Goal: Transaction & Acquisition: Purchase product/service

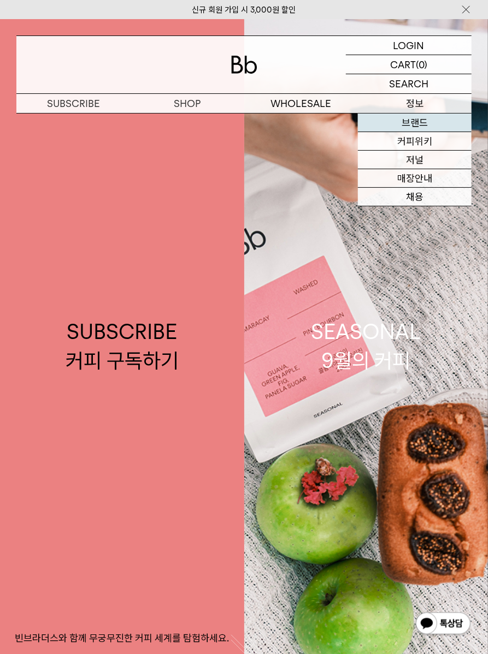
drag, startPoint x: 421, startPoint y: 121, endPoint x: 466, endPoint y: 125, distance: 46.0
click at [421, 120] on link "브랜드" at bounding box center [415, 123] width 114 height 19
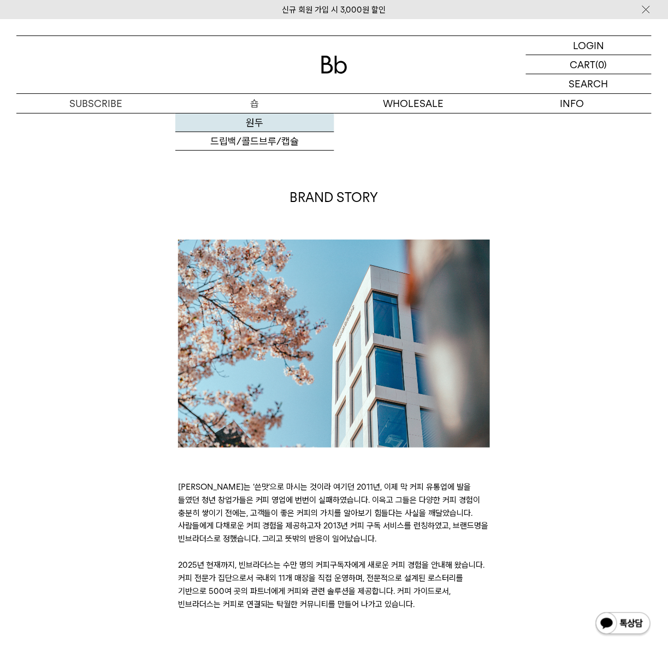
click at [251, 118] on link "원두" at bounding box center [254, 123] width 159 height 19
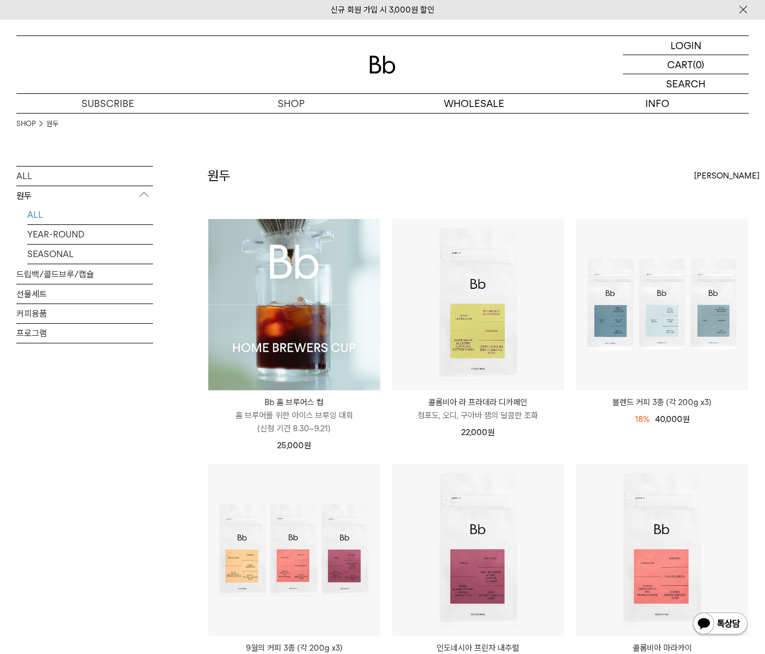
click at [312, 324] on img at bounding box center [294, 305] width 172 height 172
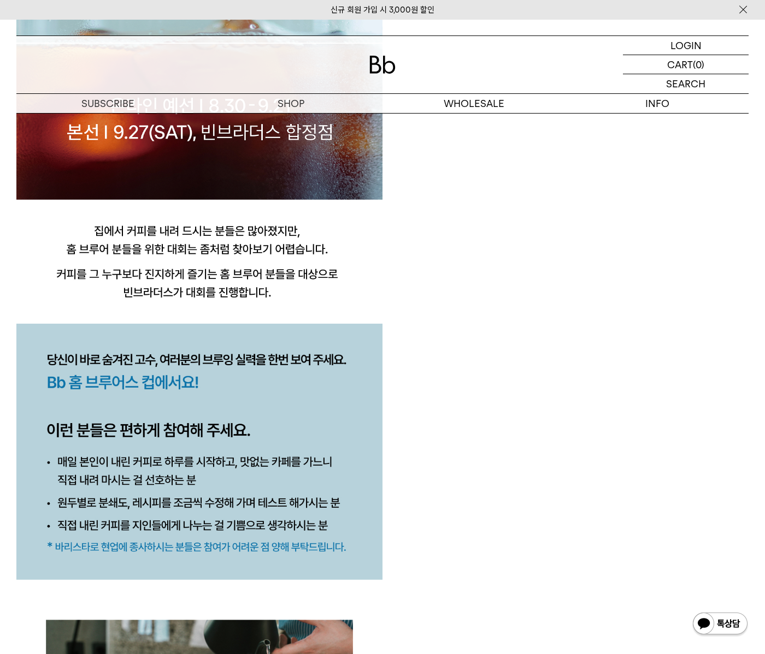
scroll to position [1158, 0]
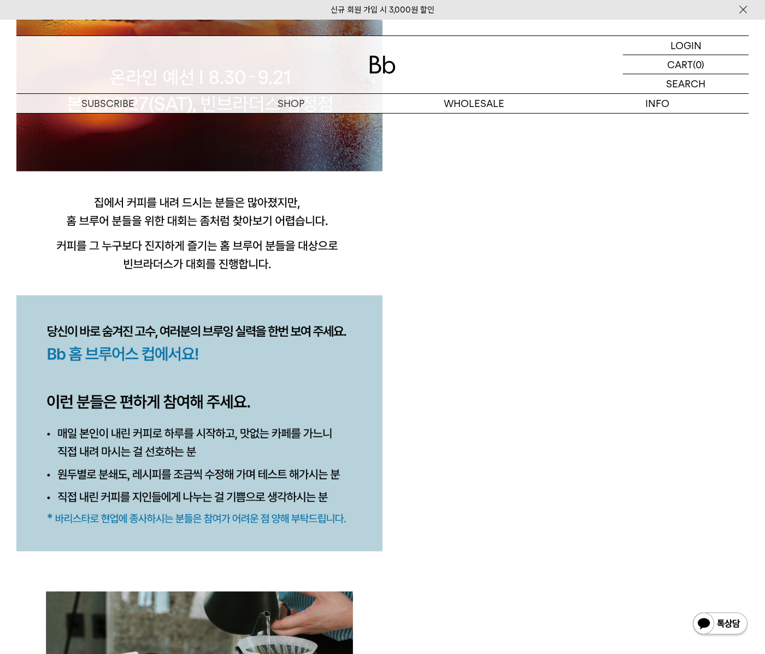
drag, startPoint x: 482, startPoint y: 304, endPoint x: 534, endPoint y: 333, distance: 59.1
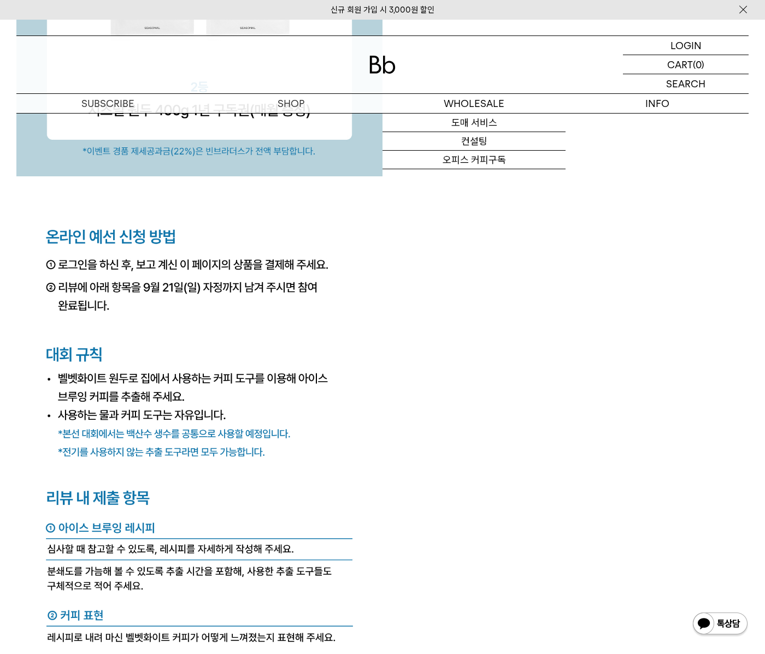
scroll to position [3980, 0]
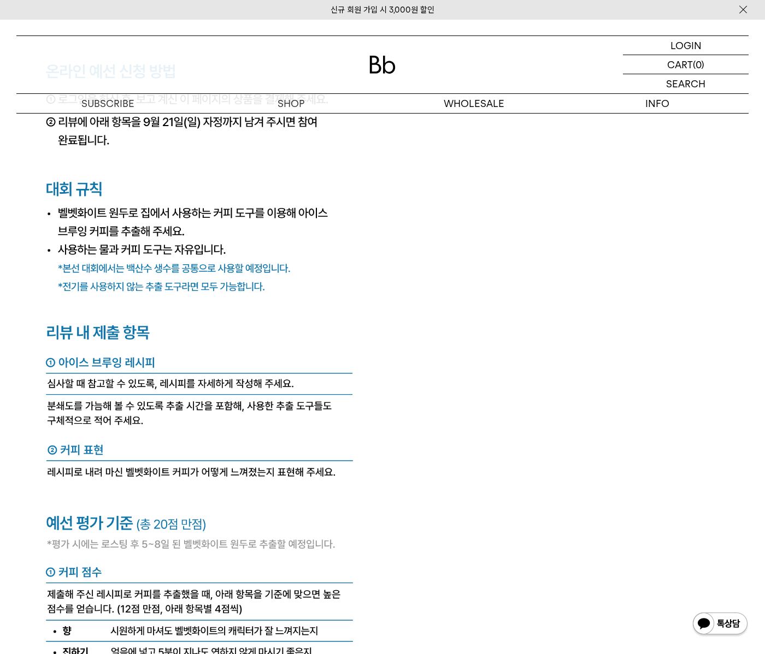
drag, startPoint x: 470, startPoint y: 460, endPoint x: 463, endPoint y: 438, distance: 23.7
drag, startPoint x: 487, startPoint y: 482, endPoint x: 417, endPoint y: 454, distance: 75.2
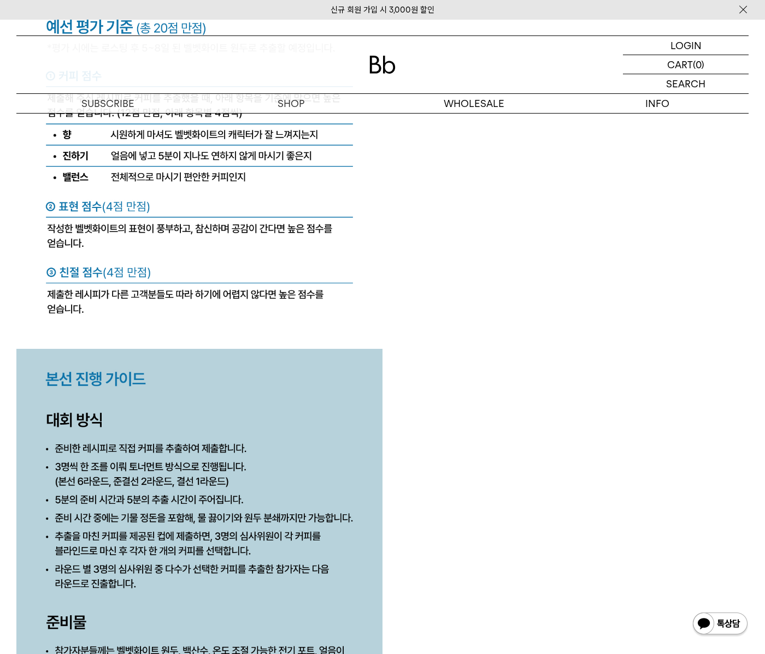
scroll to position [4642, 0]
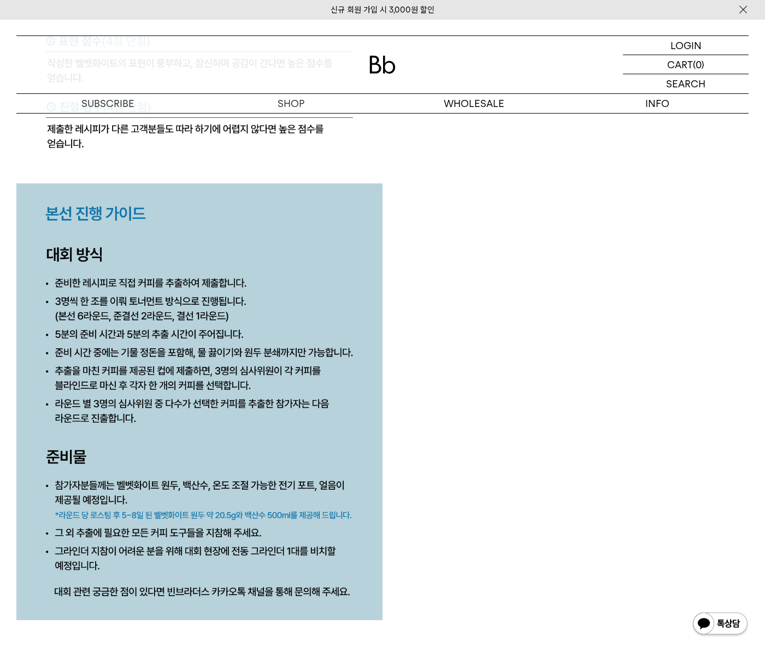
drag, startPoint x: 502, startPoint y: 396, endPoint x: 429, endPoint y: 395, distance: 72.7
drag, startPoint x: 477, startPoint y: 340, endPoint x: 447, endPoint y: 393, distance: 60.2
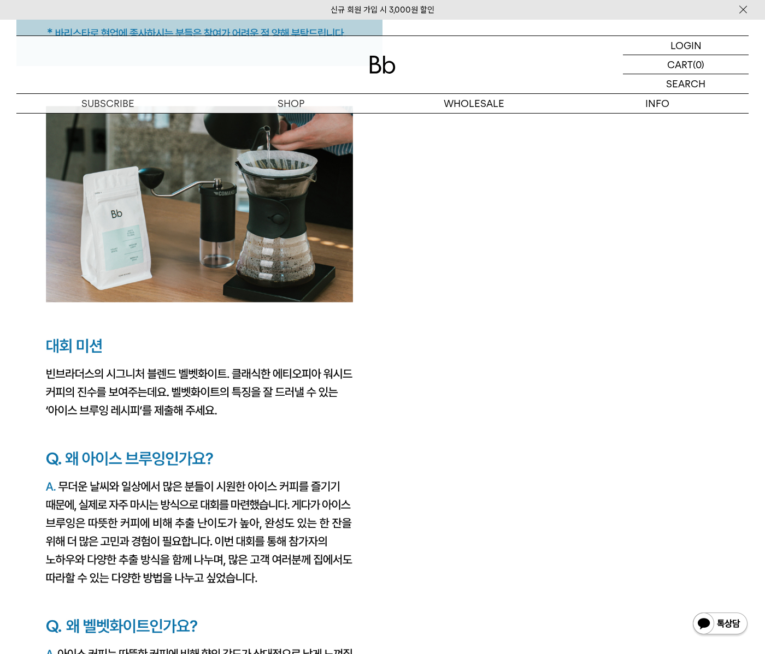
scroll to position [1489, 0]
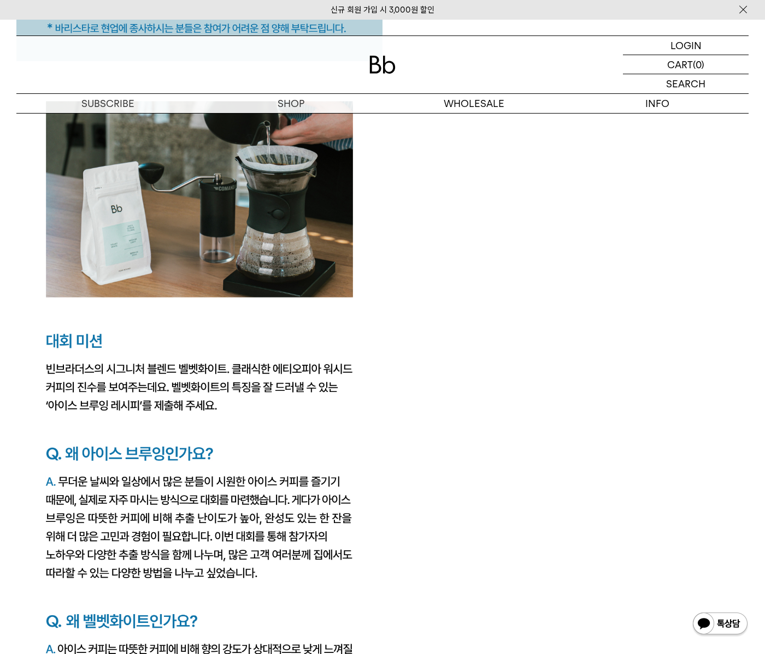
drag, startPoint x: 188, startPoint y: 475, endPoint x: 258, endPoint y: 412, distance: 94.0
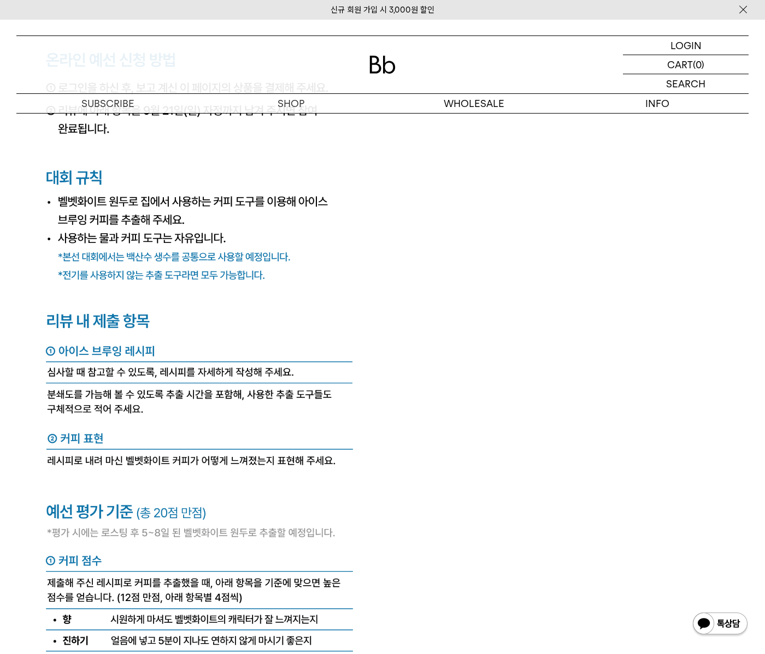
scroll to position [3806, 0]
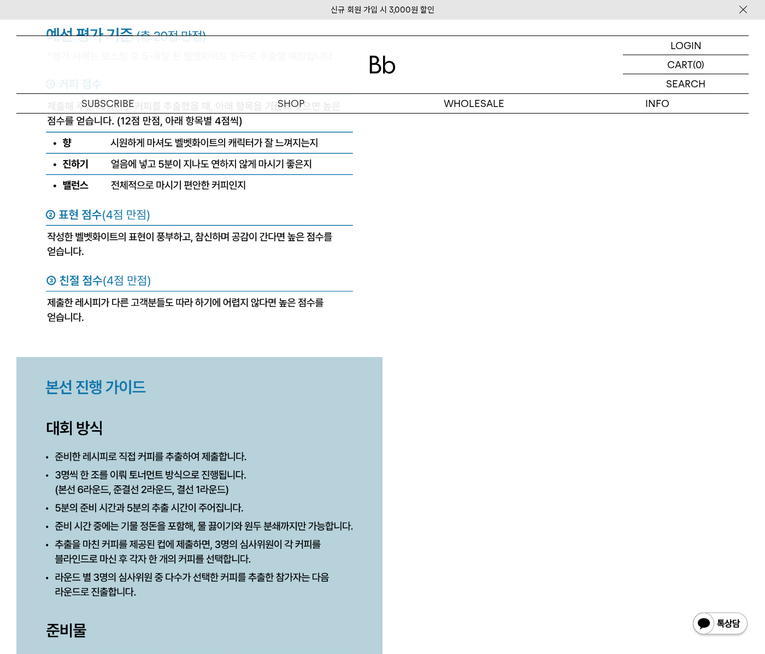
scroll to position [4302, 0]
